Goal: Task Accomplishment & Management: Manage account settings

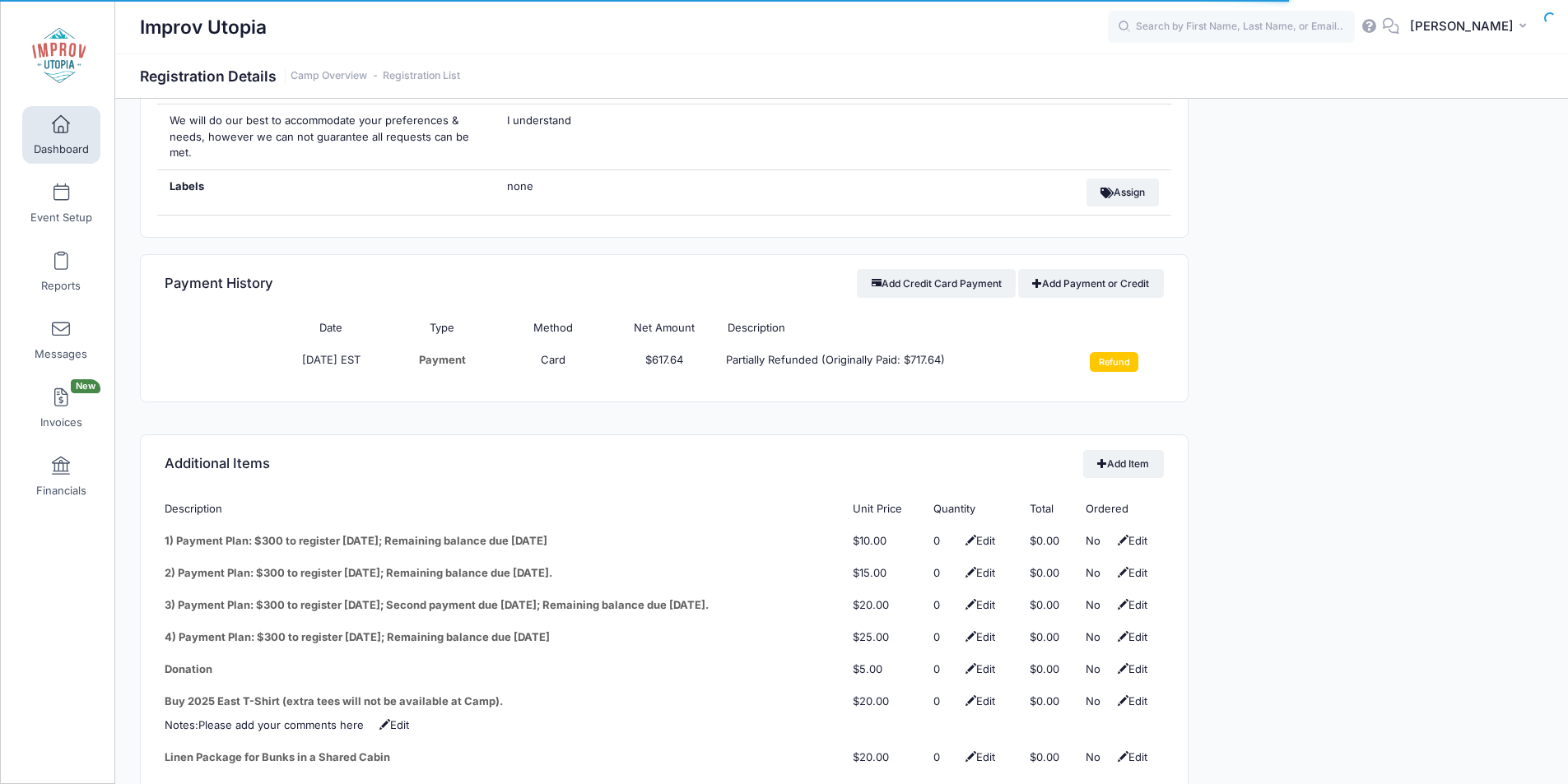
scroll to position [1853, 0]
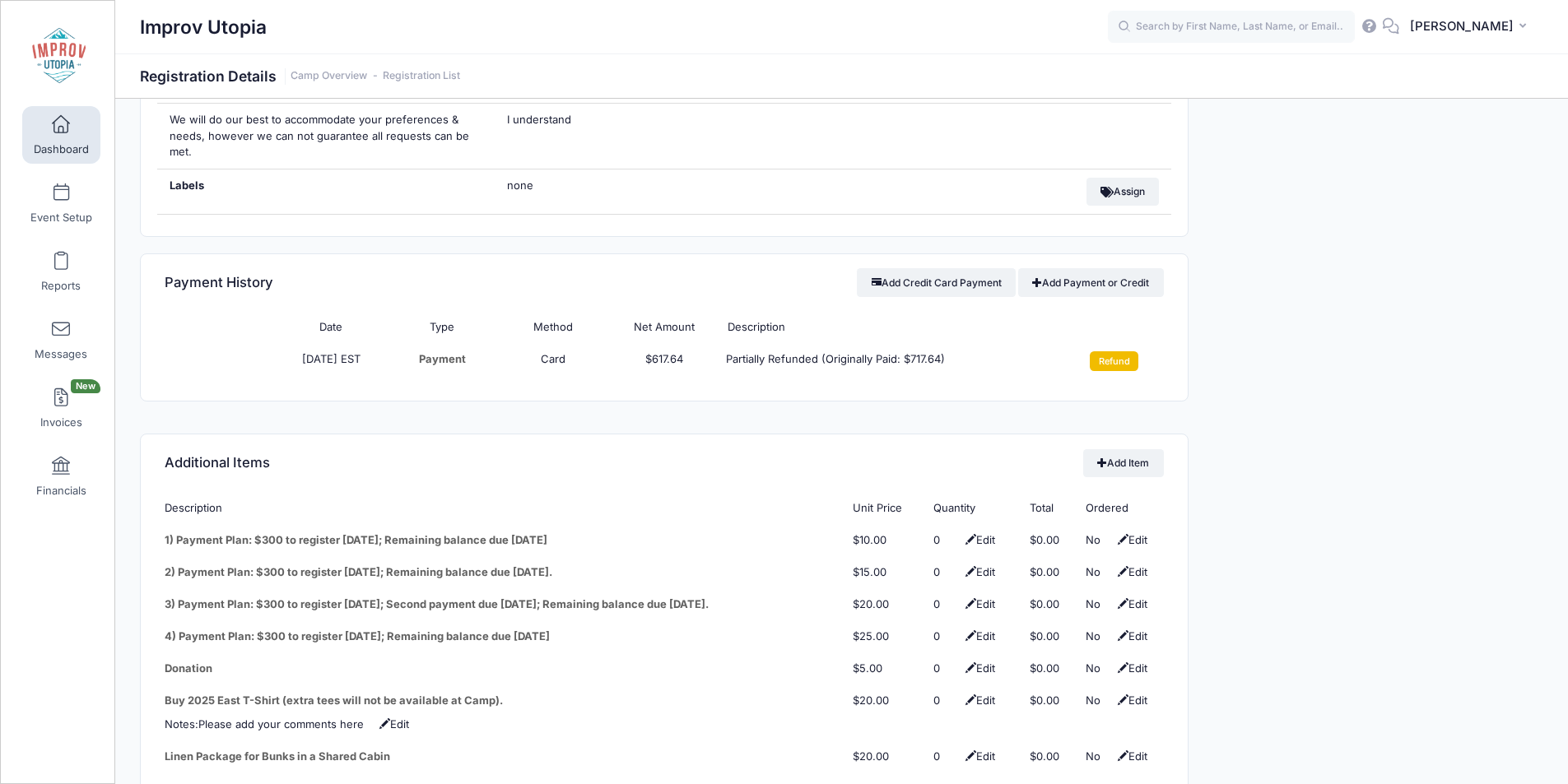
click at [1114, 351] on input "Refund" at bounding box center [1114, 361] width 49 height 20
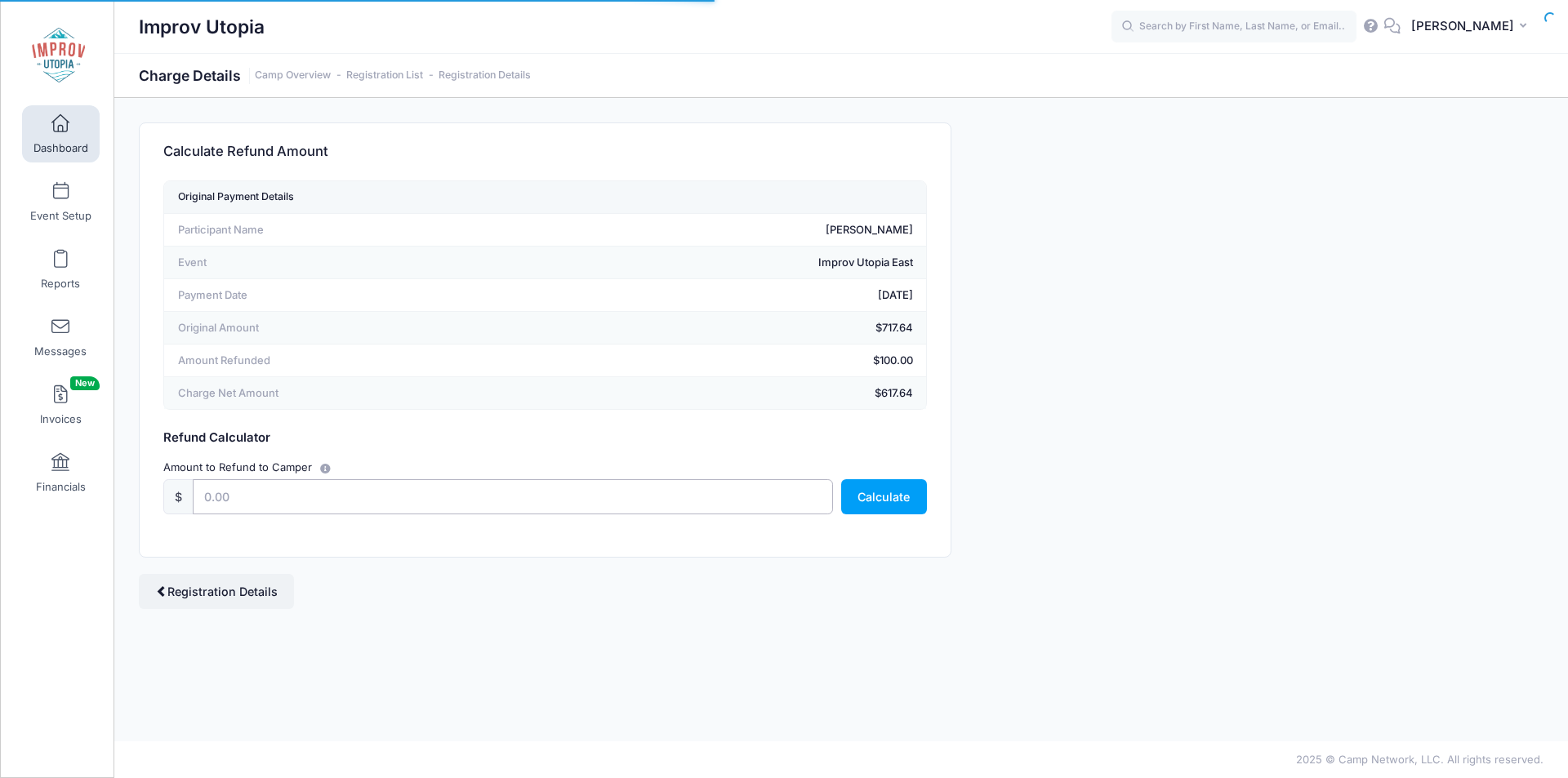
click at [525, 499] on input "text" at bounding box center [513, 497] width 641 height 35
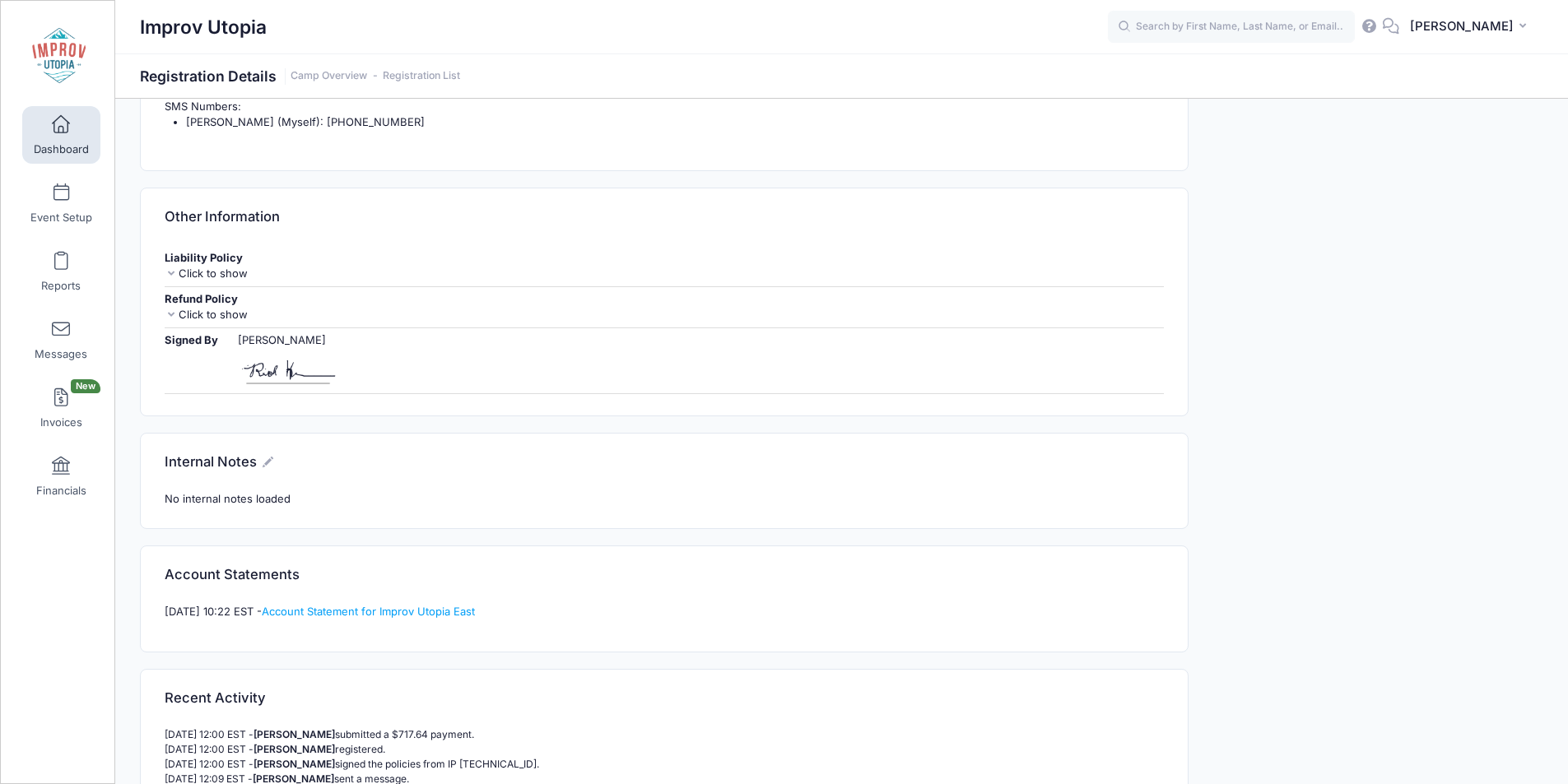
scroll to position [2880, 0]
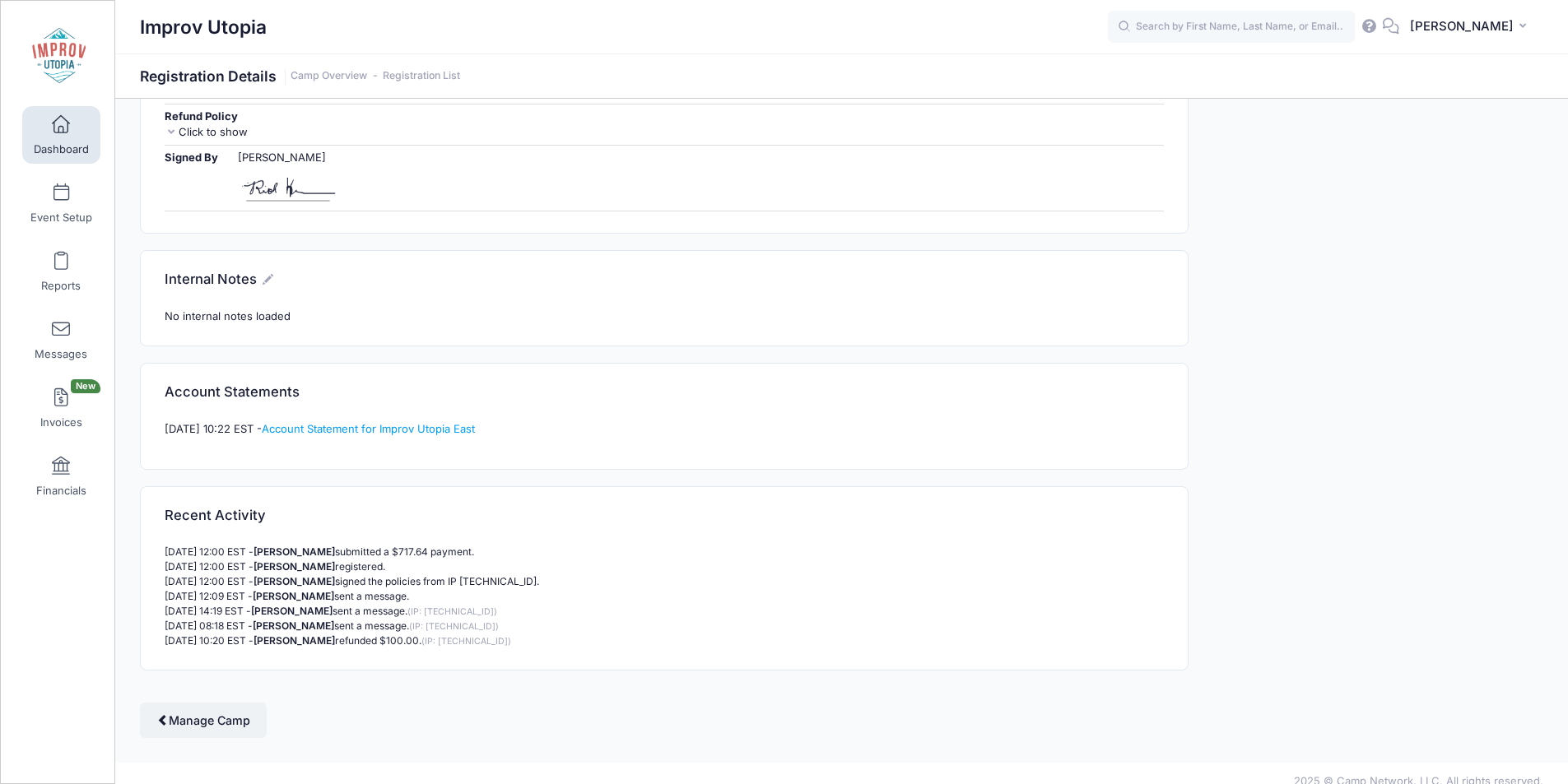
click at [372, 634] on p "10/09/2025 10:20 EST - Sofya Piro refunded $100.00. (IP: 72.94.213.85)" at bounding box center [664, 641] width 999 height 15
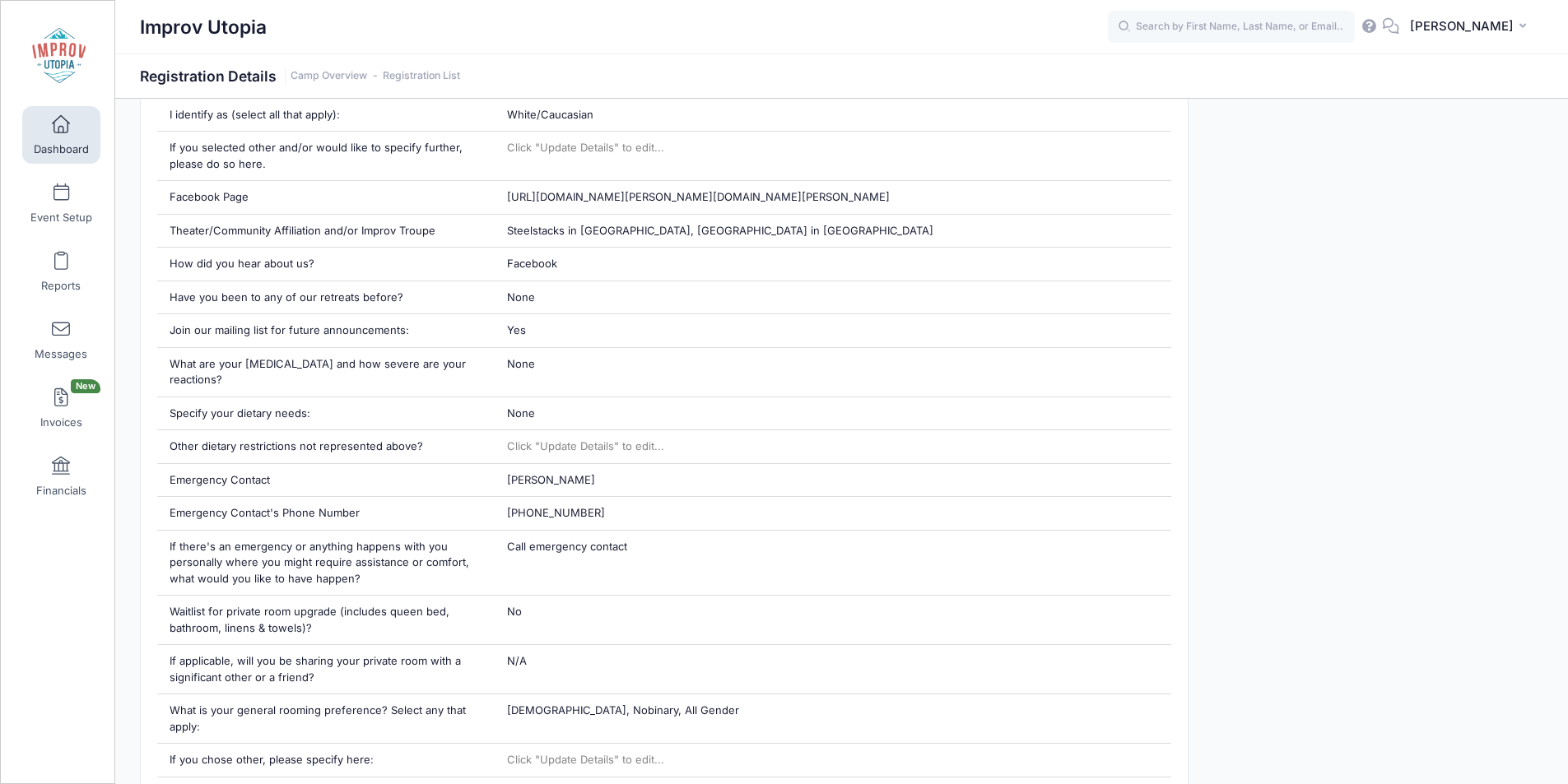
scroll to position [0, 0]
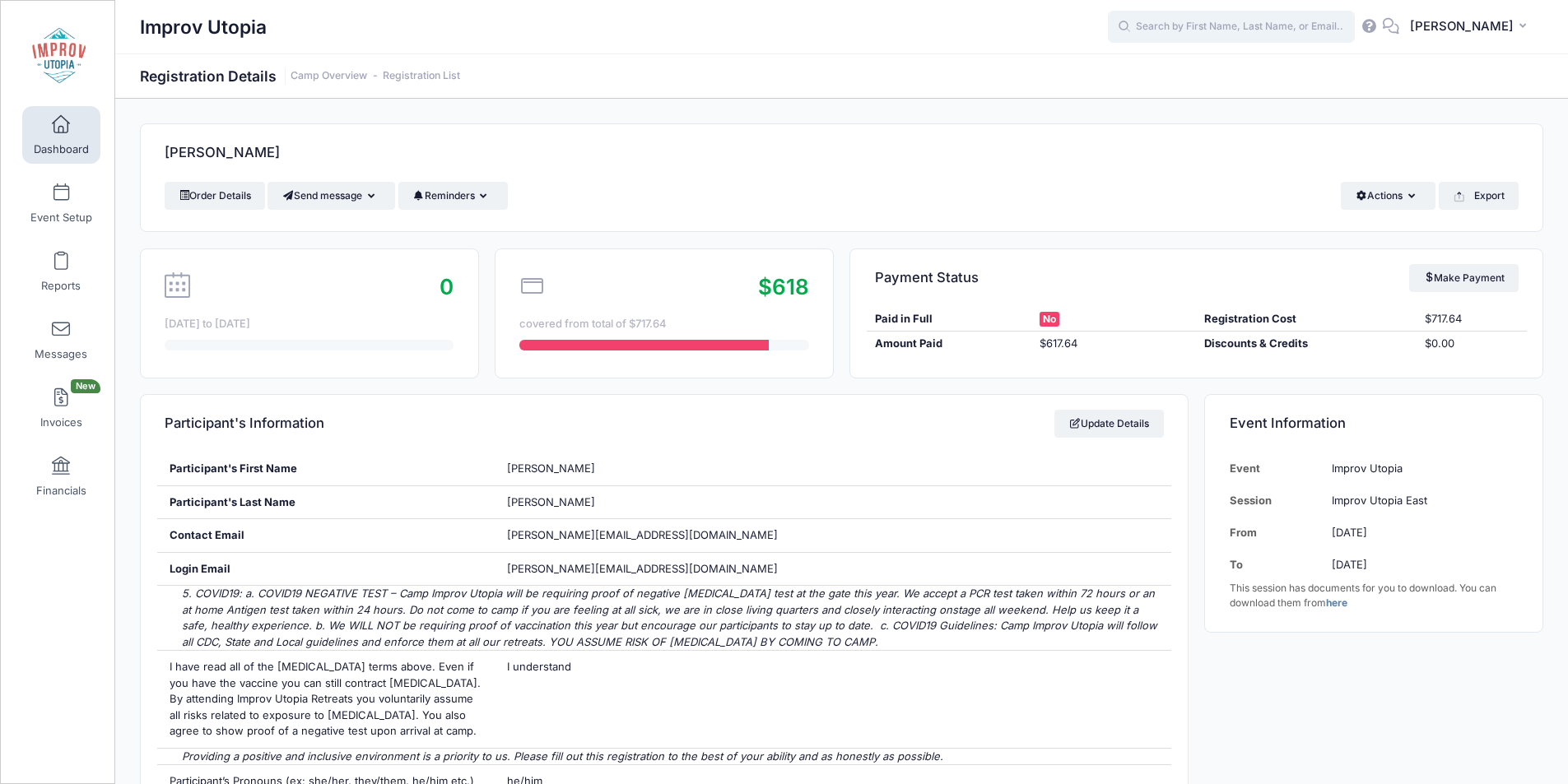
click at [1217, 26] on input "text" at bounding box center [1231, 27] width 247 height 33
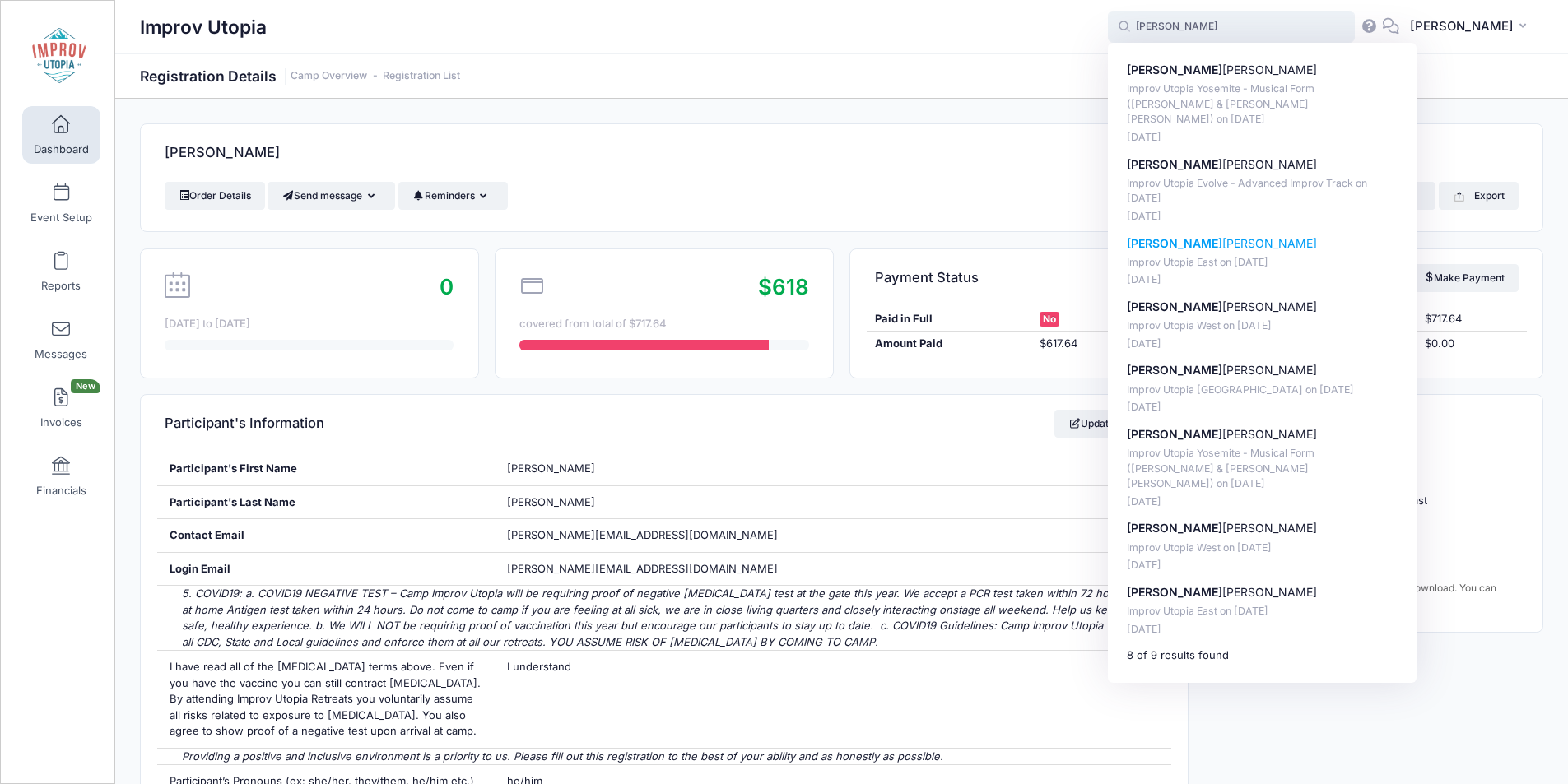
click at [1211, 235] on p "Brent Leftwich" at bounding box center [1262, 243] width 271 height 17
type input "Brent Leftwich (Improv Utopia East, Aug-29, 2025)"
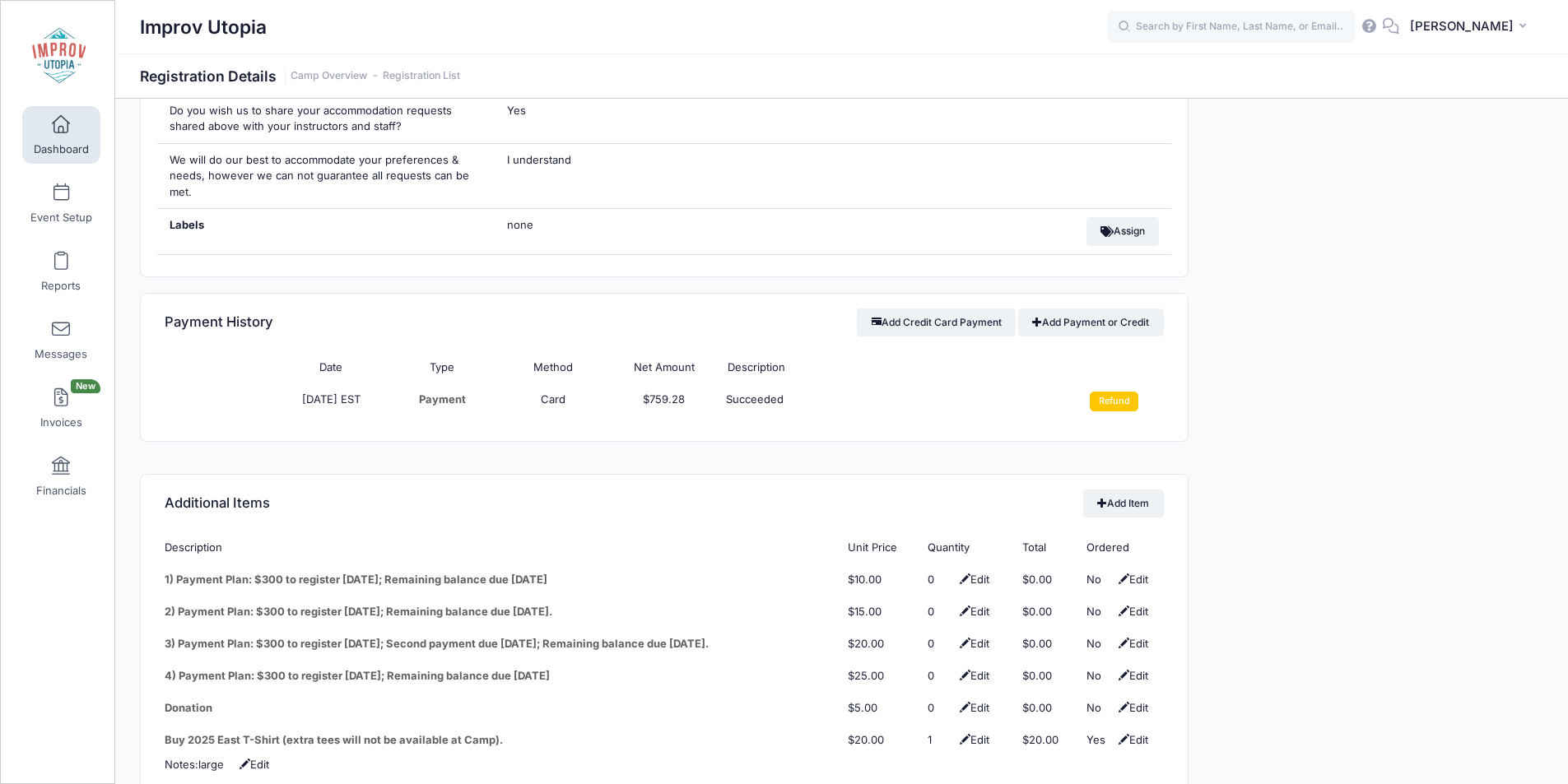
scroll to position [1737, 0]
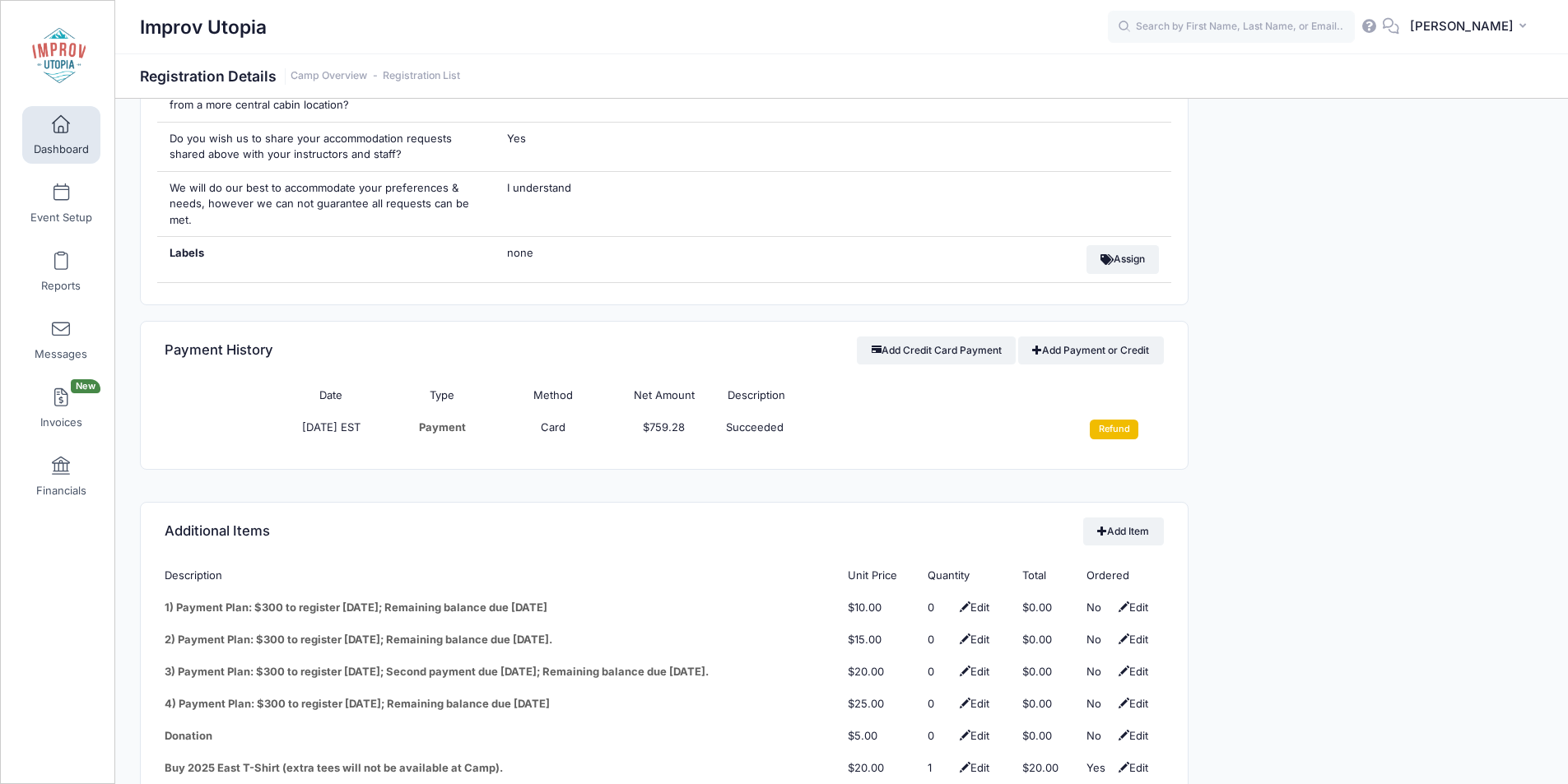
click at [1111, 419] on input "Refund" at bounding box center [1114, 429] width 49 height 20
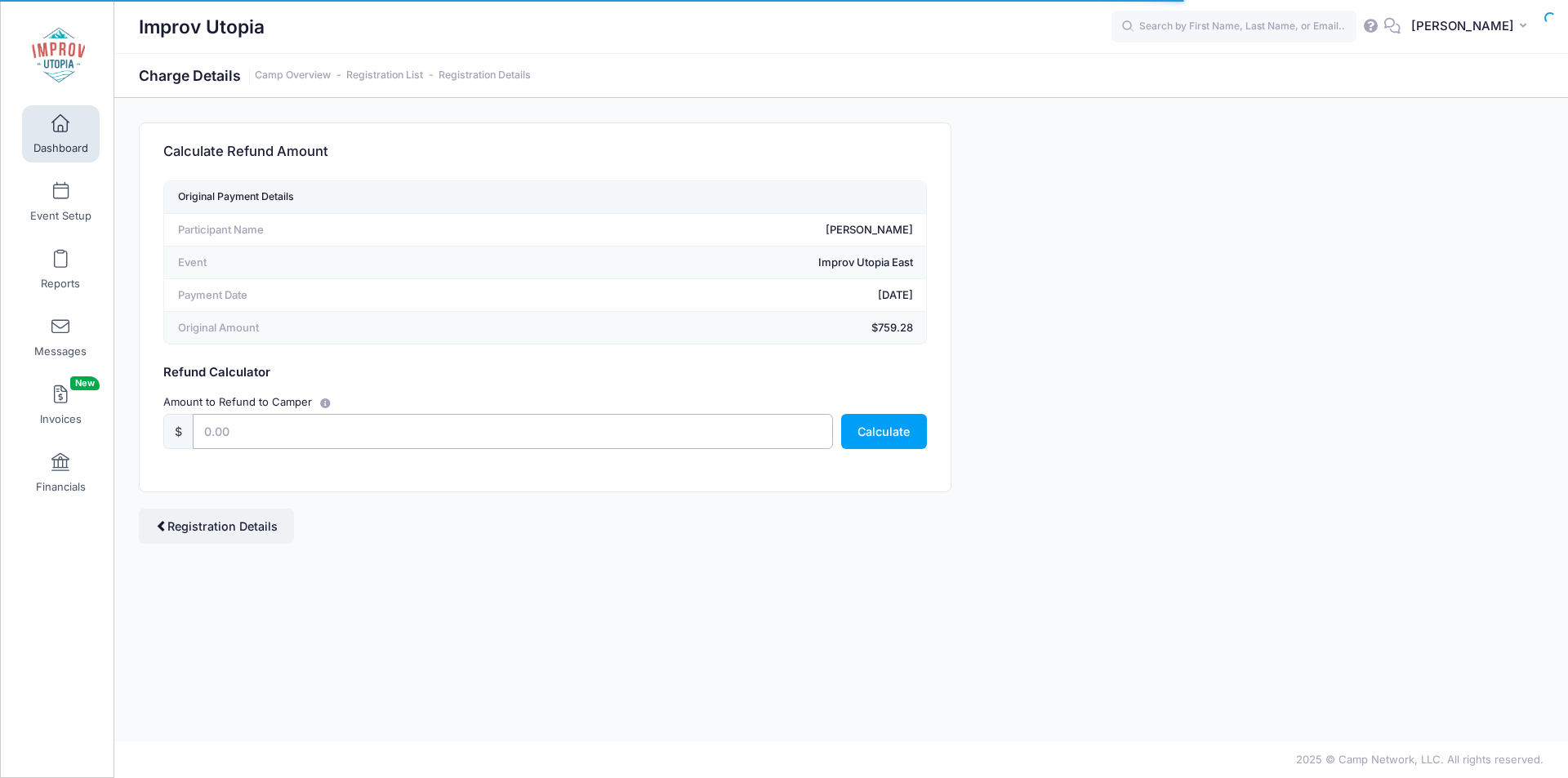
click at [487, 437] on input "text" at bounding box center [513, 431] width 641 height 35
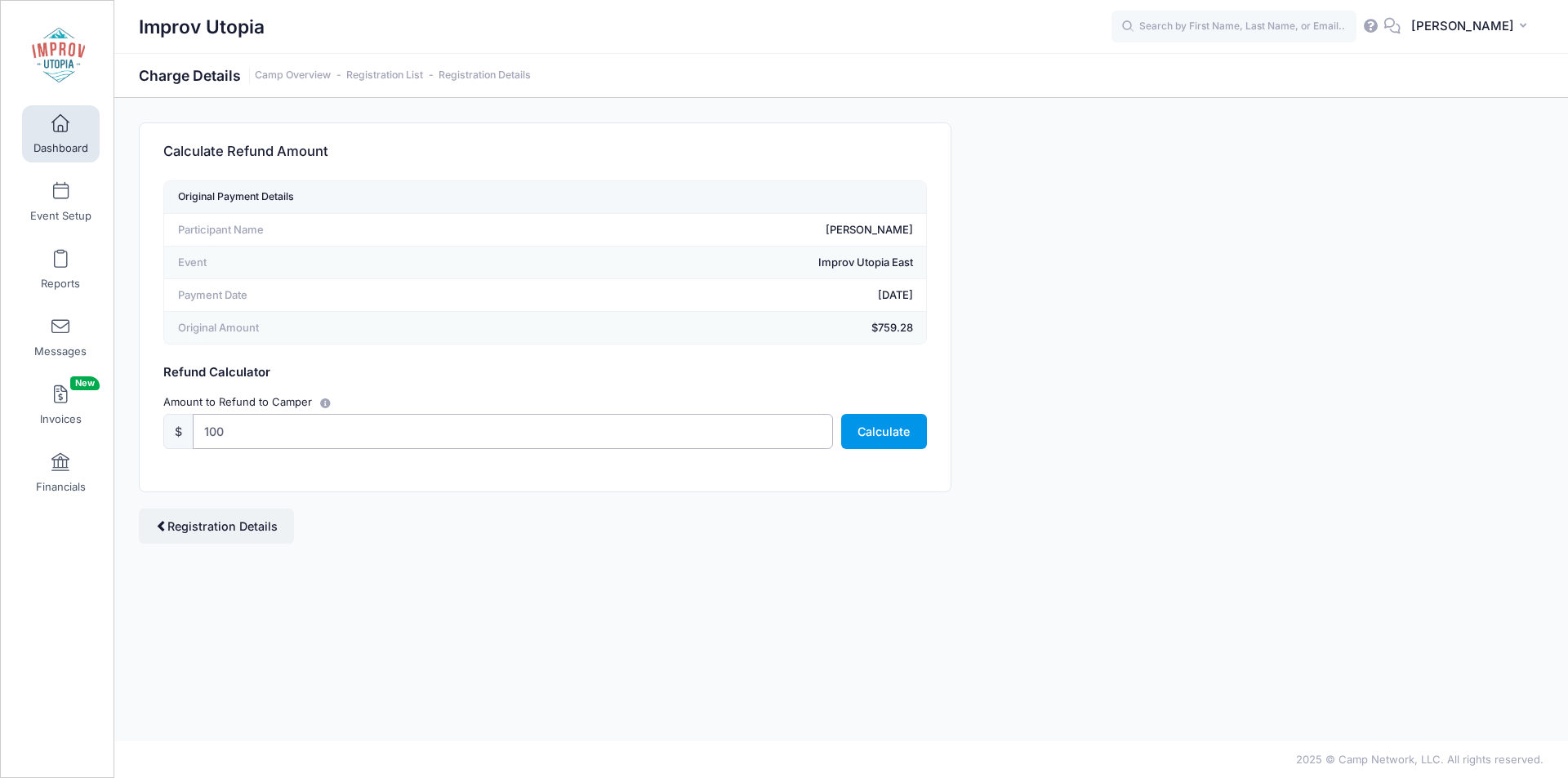
type input "100"
click at [894, 444] on button "Calculate" at bounding box center [883, 431] width 85 height 35
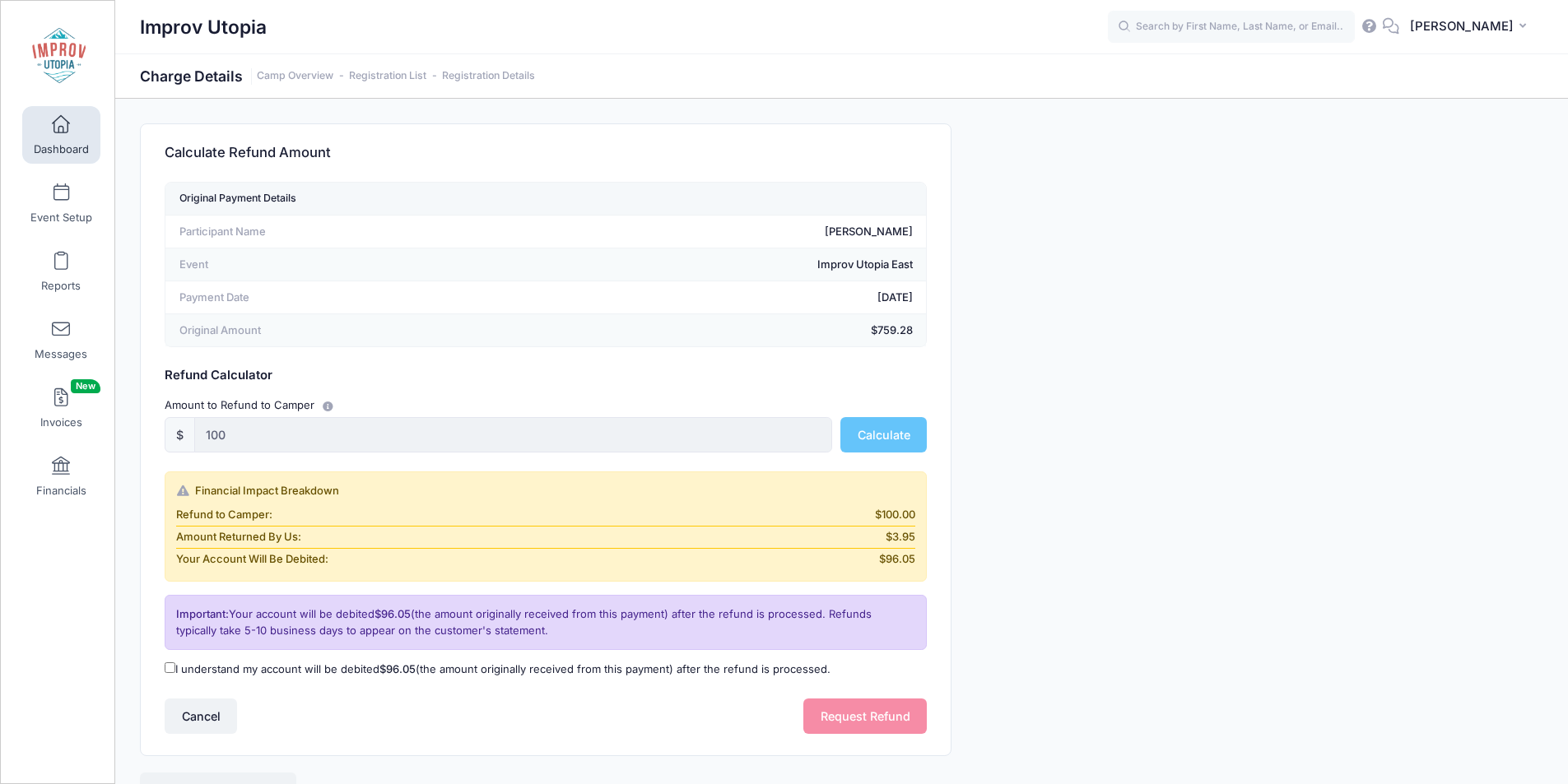
scroll to position [86, 0]
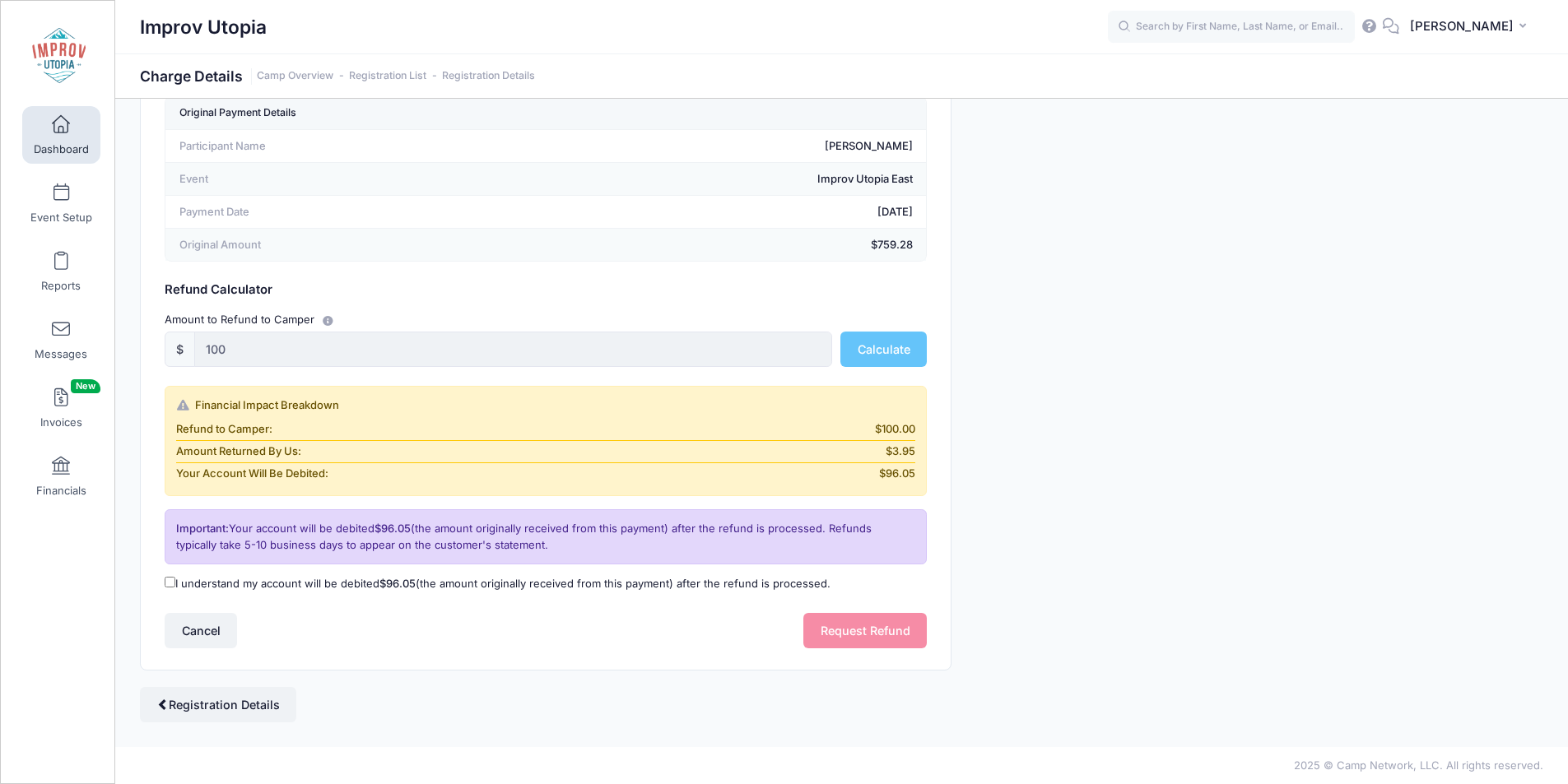
click at [166, 582] on input "I understand my account will be debited $96.05 (the amount originally received …" at bounding box center [170, 583] width 11 height 11
checkbox input "true"
click at [875, 621] on button "Request Refund" at bounding box center [865, 631] width 123 height 35
